Goal: Information Seeking & Learning: Get advice/opinions

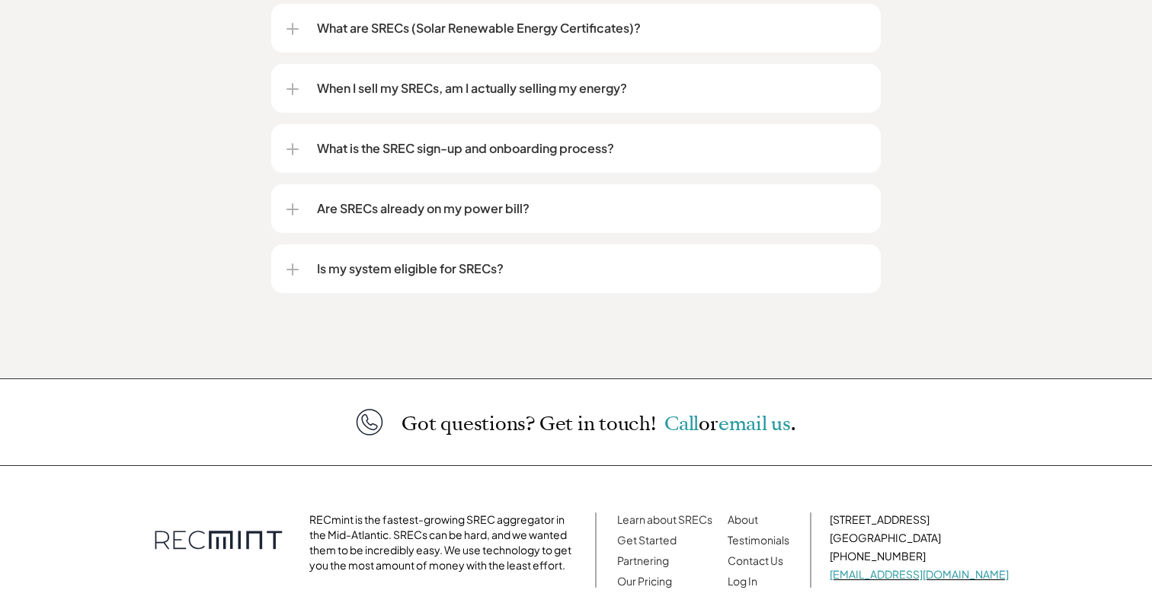
scroll to position [2065, 0]
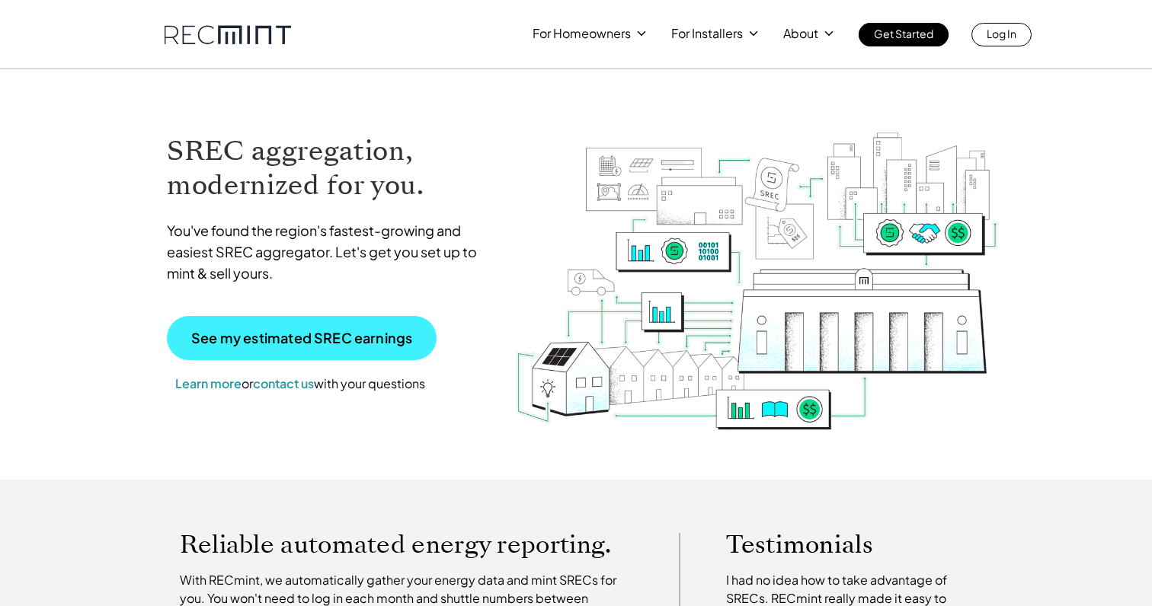
click at [373, 337] on p "See my estimated SREC earnings" at bounding box center [301, 338] width 221 height 14
